Goal: Task Accomplishment & Management: Manage account settings

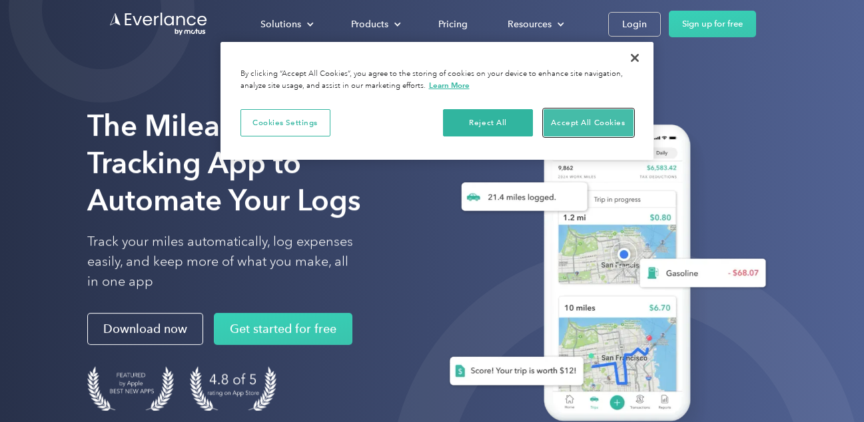
click at [564, 123] on button "Accept All Cookies" at bounding box center [589, 123] width 90 height 28
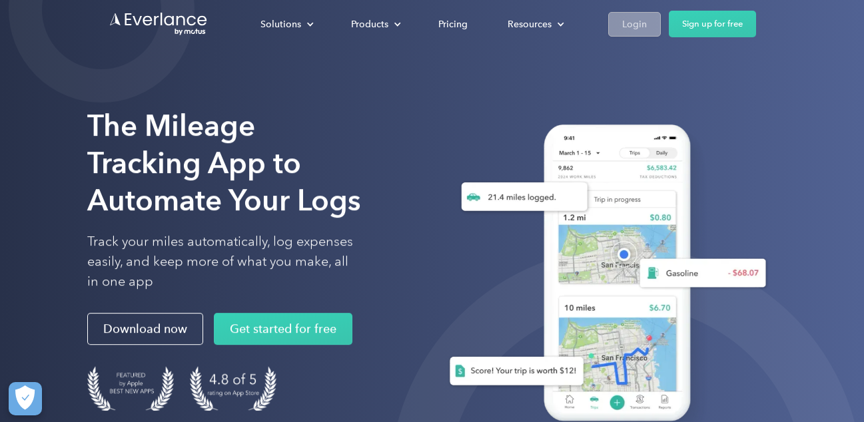
click at [633, 22] on div "Login" at bounding box center [634, 24] width 25 height 17
